Goal: Task Accomplishment & Management: Use online tool/utility

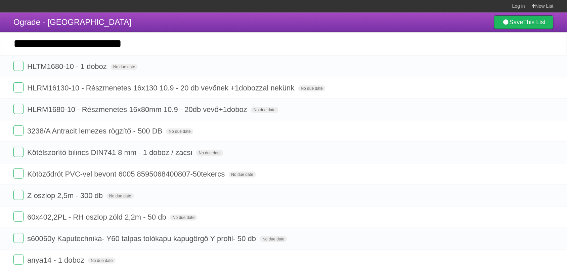
type input "**********"
click input "*********" at bounding box center [0, 0] width 0 height 0
